Goal: Task Accomplishment & Management: Manage account settings

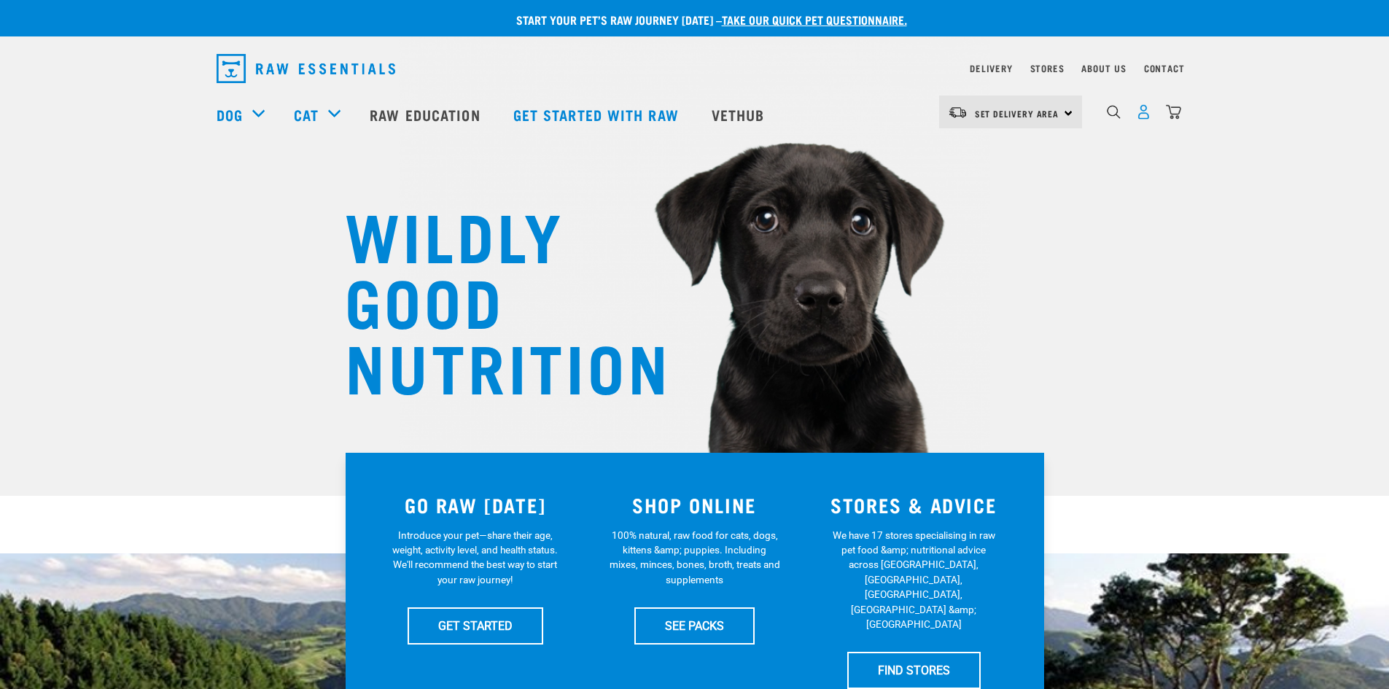
click at [1150, 115] on img "dropdown navigation" at bounding box center [1143, 111] width 15 height 15
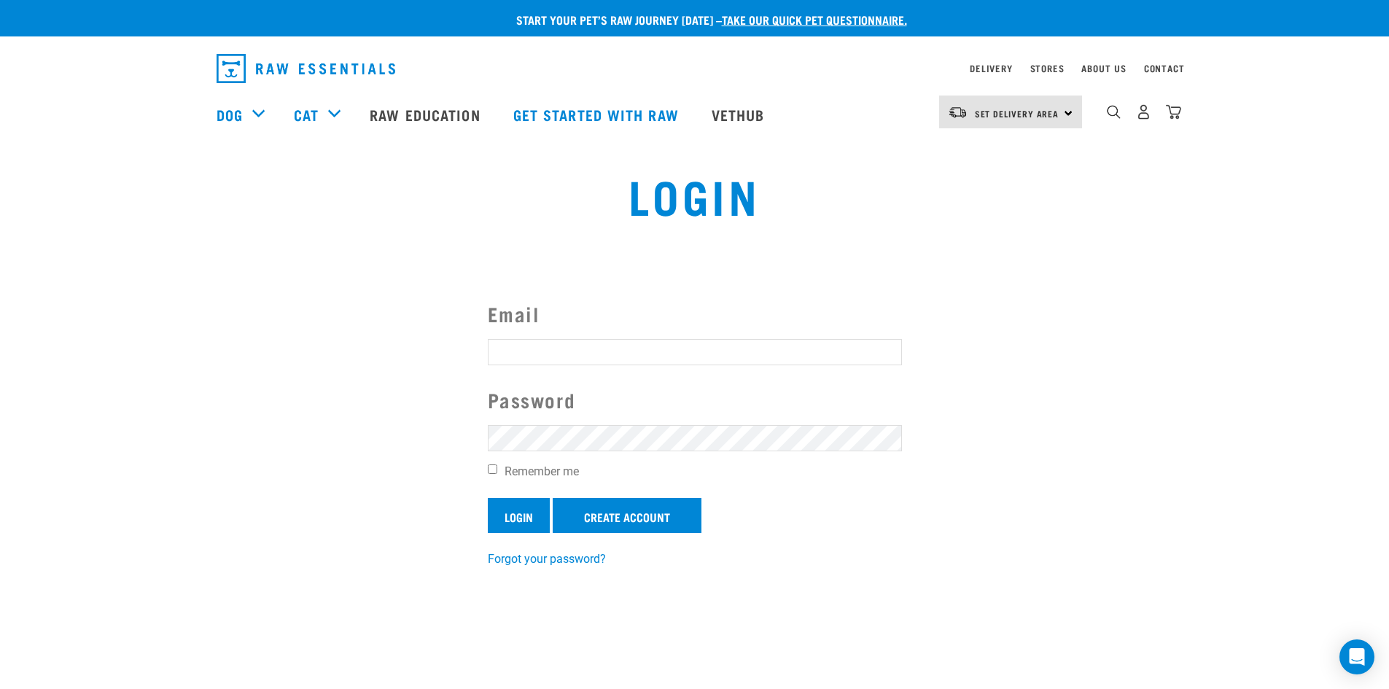
type input "Rebeccamillie@gmail.com"
click at [511, 516] on input "Login" at bounding box center [519, 515] width 62 height 35
type input "Rebeccamillie@gmail.com"
click at [0, 572] on article "Invalid username or password." at bounding box center [0, 344] width 0 height 689
click at [0, 578] on article "Invalid username or password." at bounding box center [0, 344] width 0 height 689
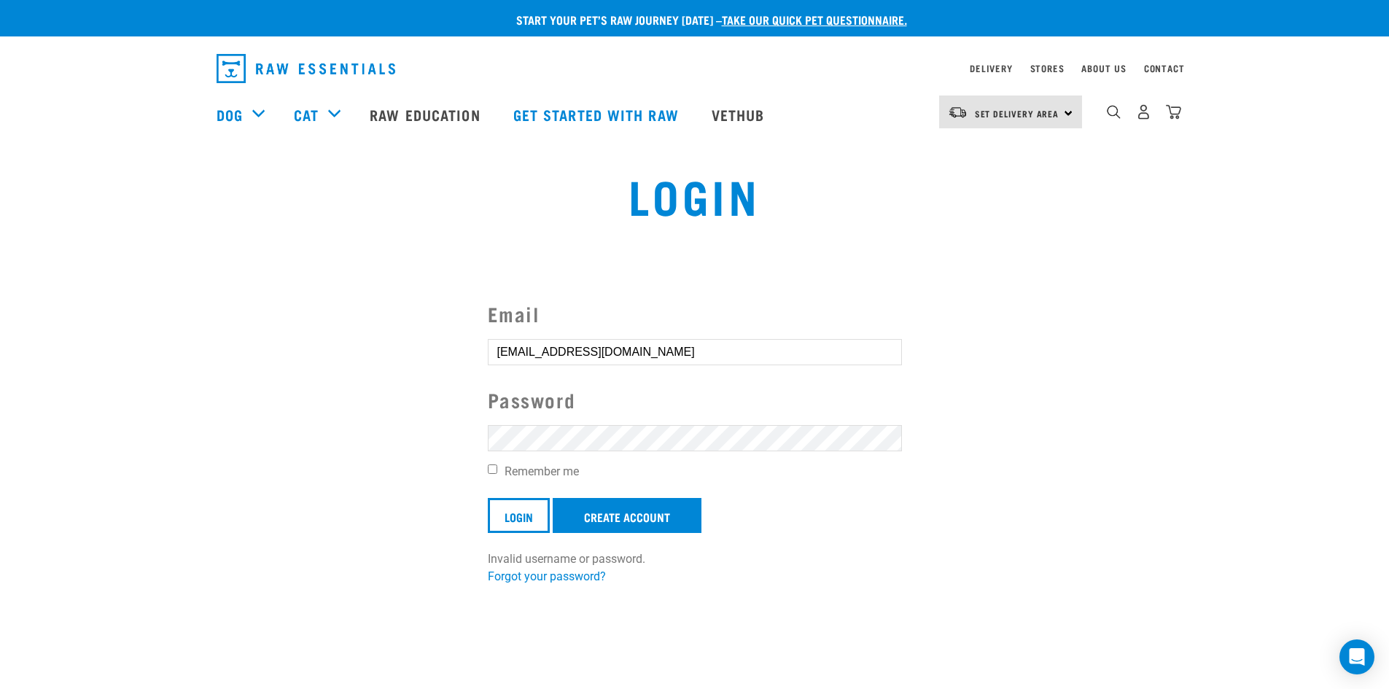
click at [34, 317] on button "delete" at bounding box center [26, 310] width 15 height 15
click at [776, 334] on form "Email Rebeccamillie@gmail.com Password Remember me Login Create Account Invalid…" at bounding box center [695, 433] width 414 height 269
click at [534, 576] on link "Forgot your password?" at bounding box center [547, 577] width 118 height 14
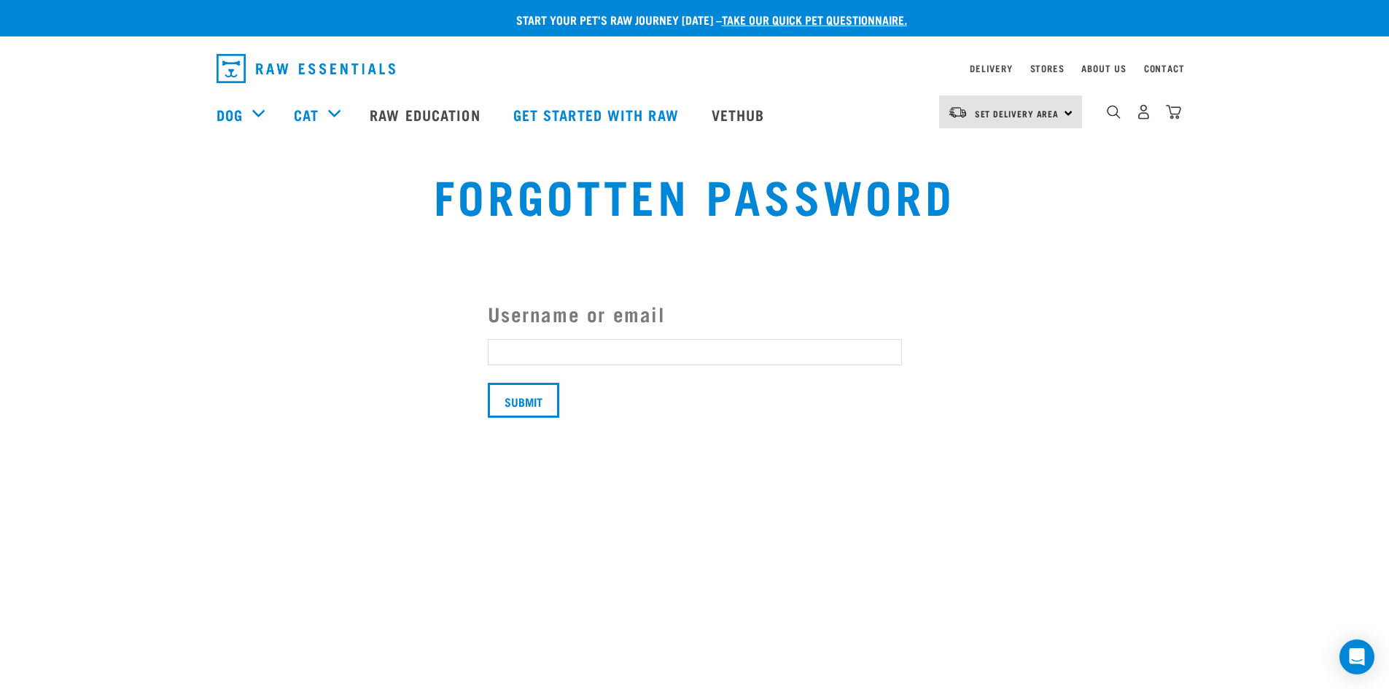
click at [527, 349] on input "Username or email" at bounding box center [695, 352] width 414 height 26
type input "rebeccamillie@gmail.com"
click at [501, 404] on input "Submit" at bounding box center [523, 400] width 71 height 35
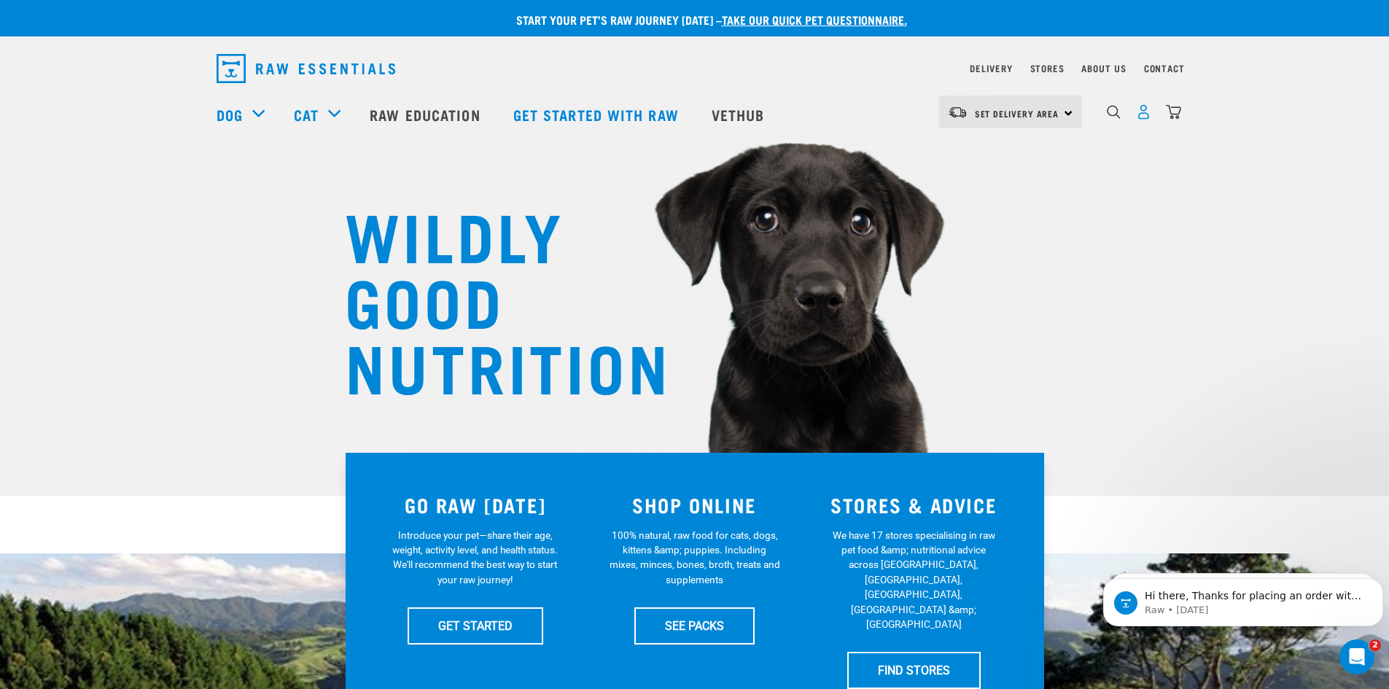
click at [1143, 118] on img "dropdown navigation" at bounding box center [1143, 111] width 15 height 15
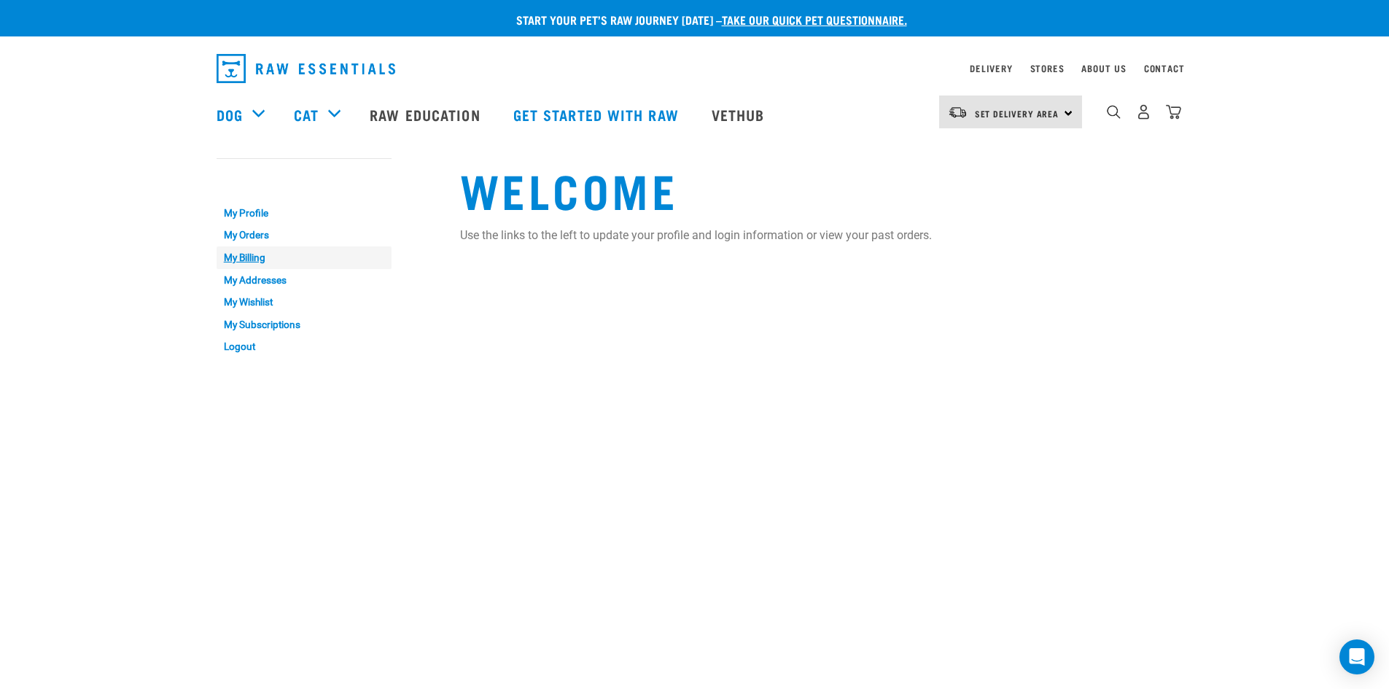
click at [238, 254] on link "My Billing" at bounding box center [304, 258] width 175 height 23
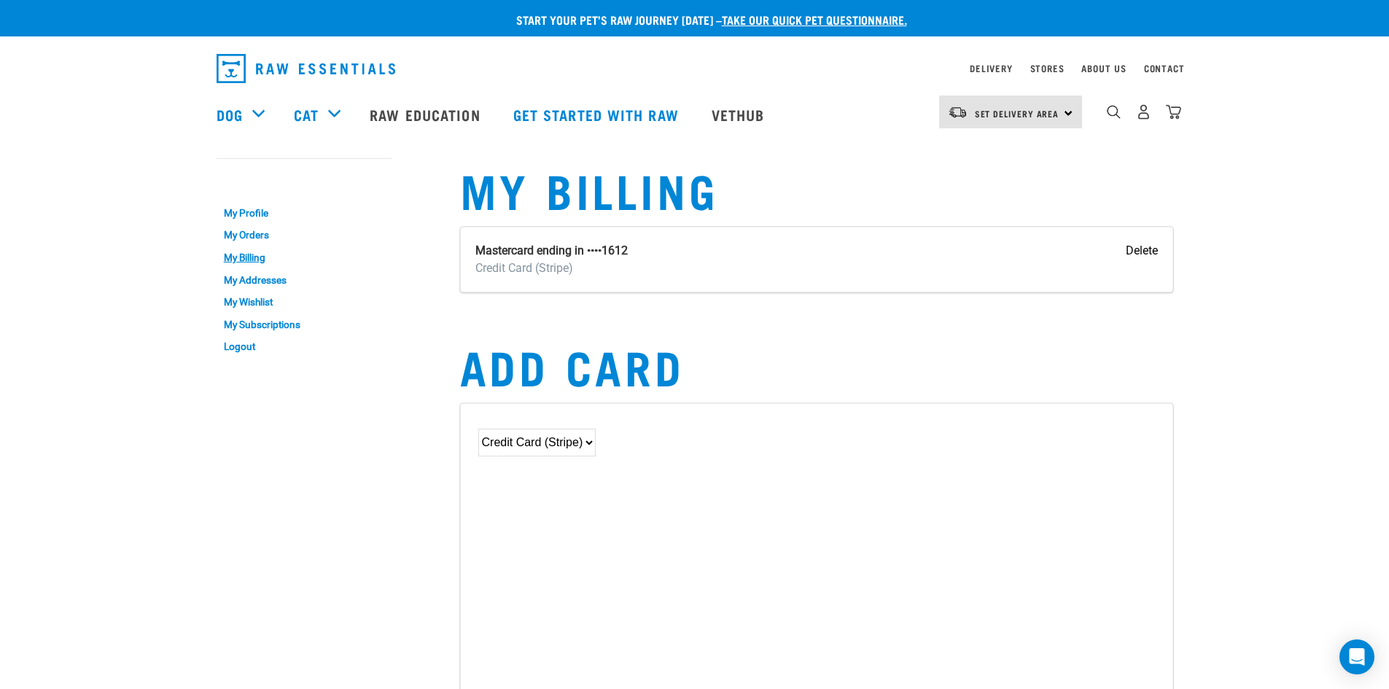
click at [1136, 247] on input "Delete" at bounding box center [1142, 251] width 32 height 18
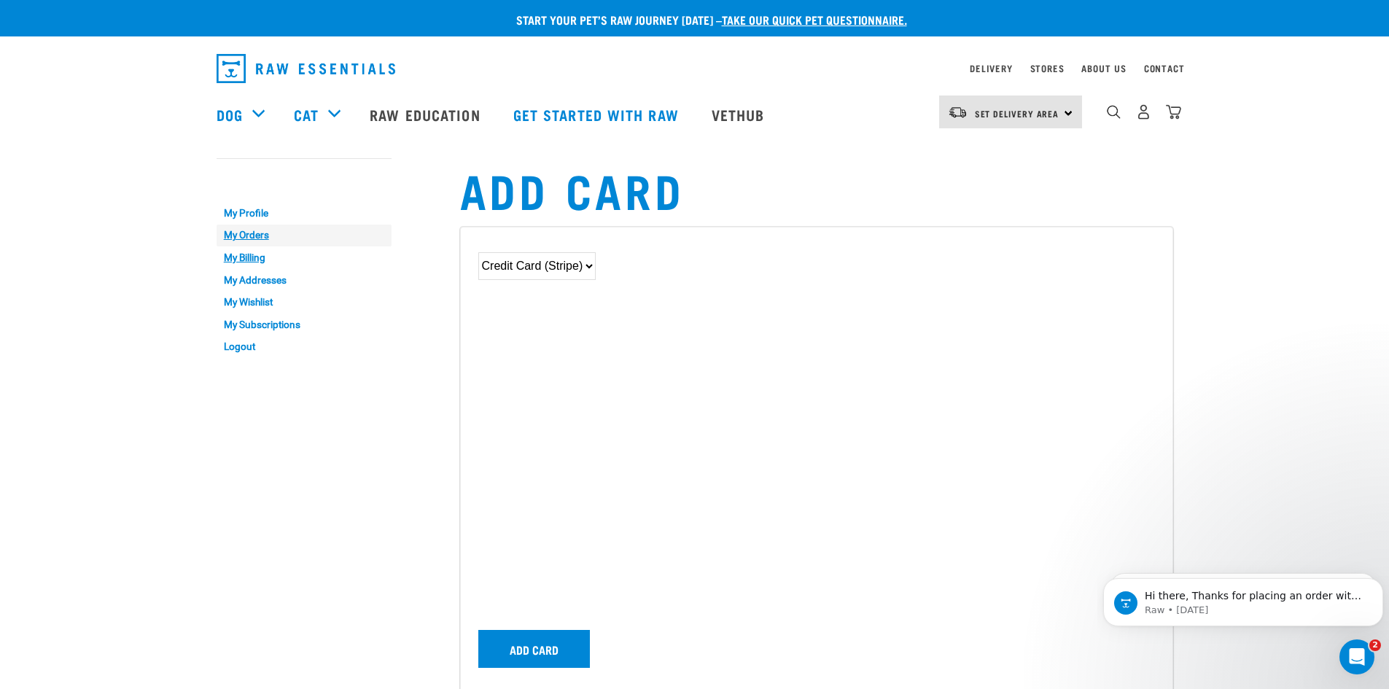
click at [243, 234] on link "My Orders" at bounding box center [304, 236] width 175 height 23
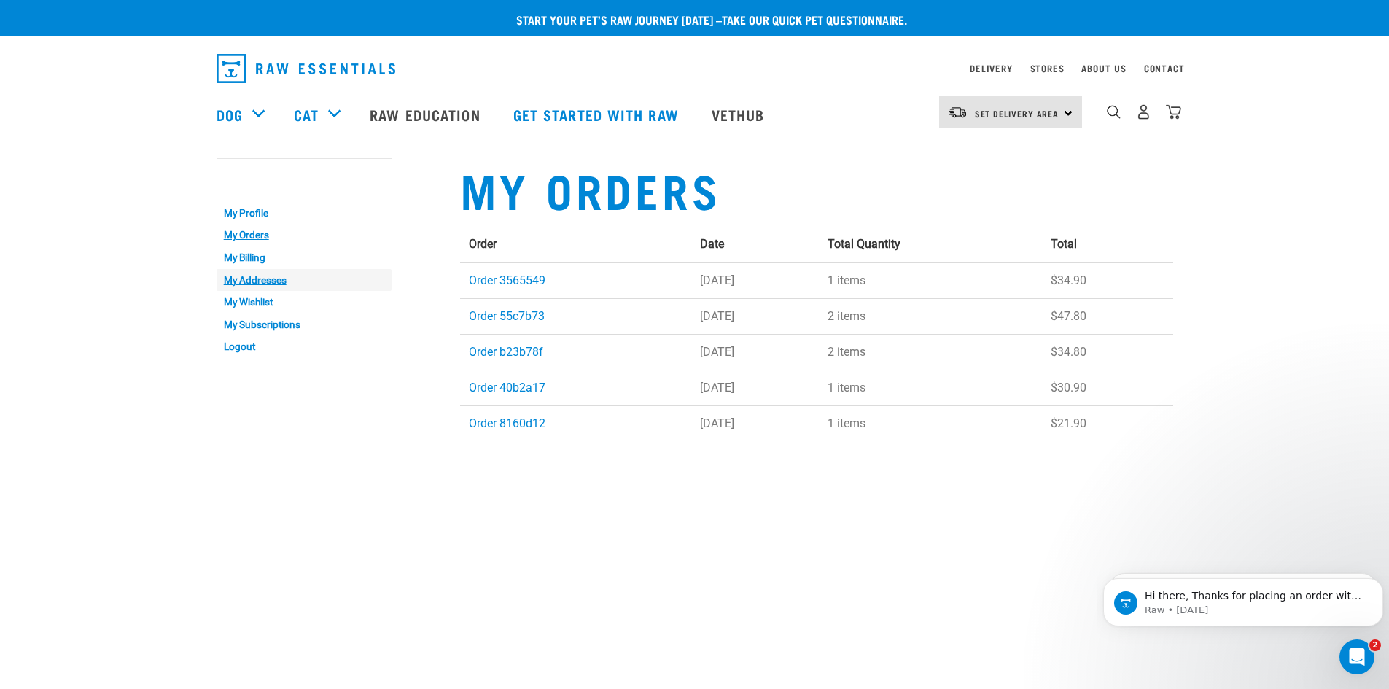
click at [240, 281] on link "My Addresses" at bounding box center [304, 280] width 175 height 23
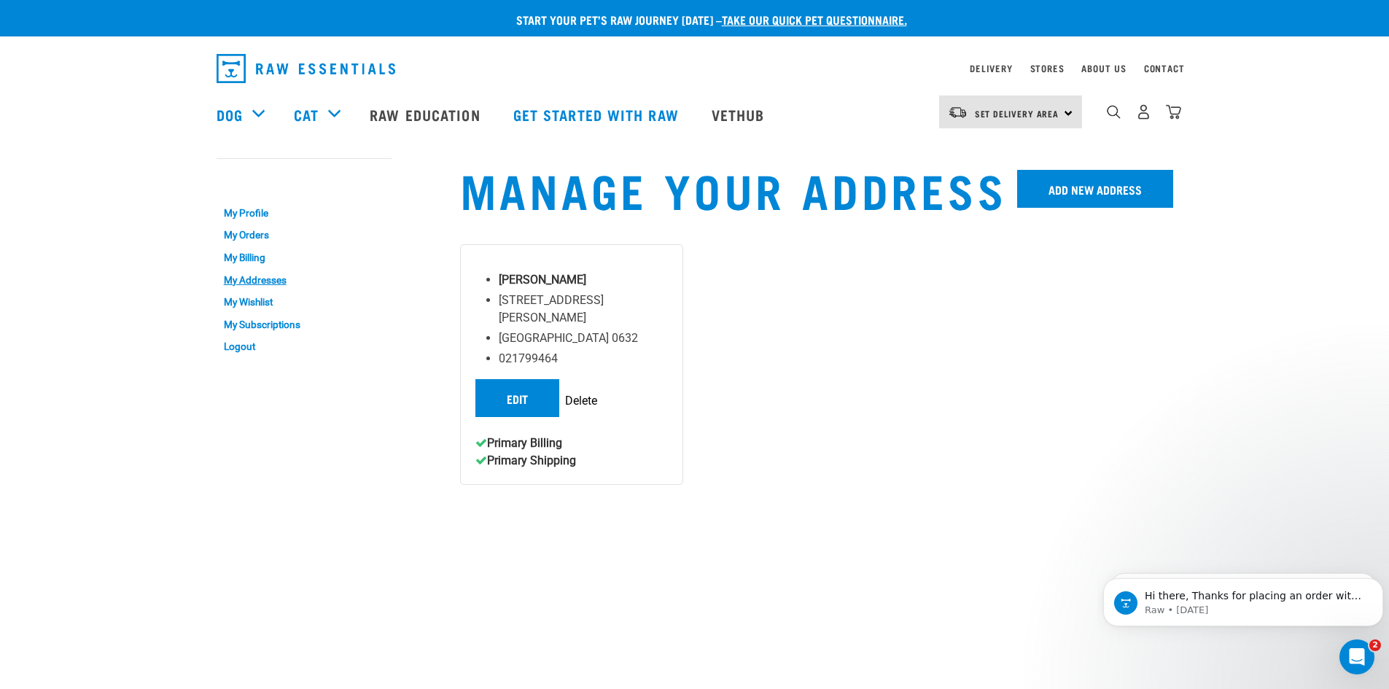
click at [577, 392] on input "Delete" at bounding box center [581, 401] width 32 height 18
